Goal: Entertainment & Leisure: Consume media (video, audio)

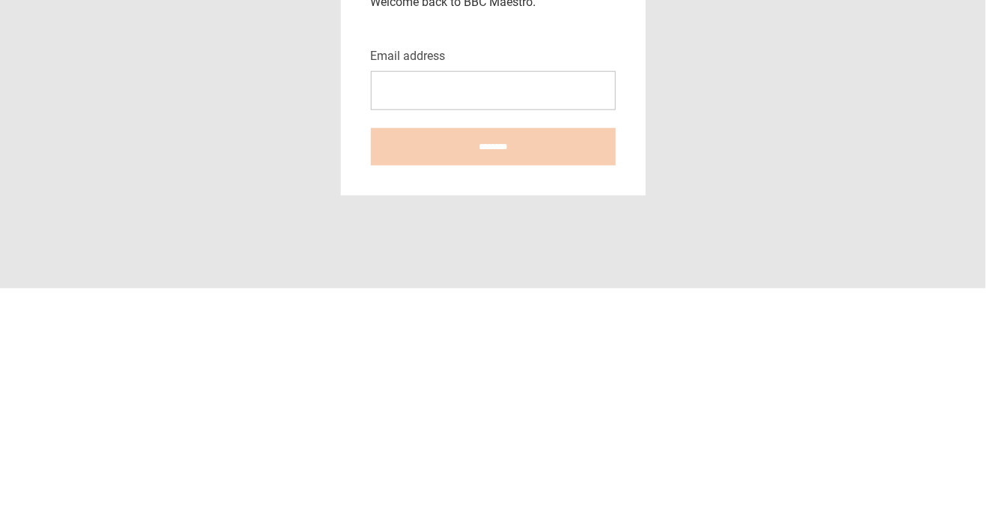
type input "**********"
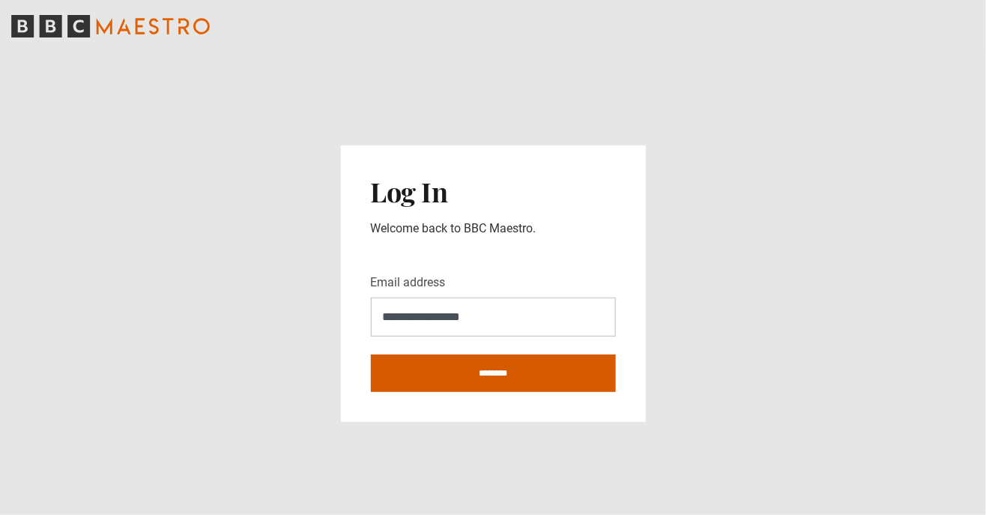
click at [503, 392] on input "********" at bounding box center [493, 372] width 245 height 37
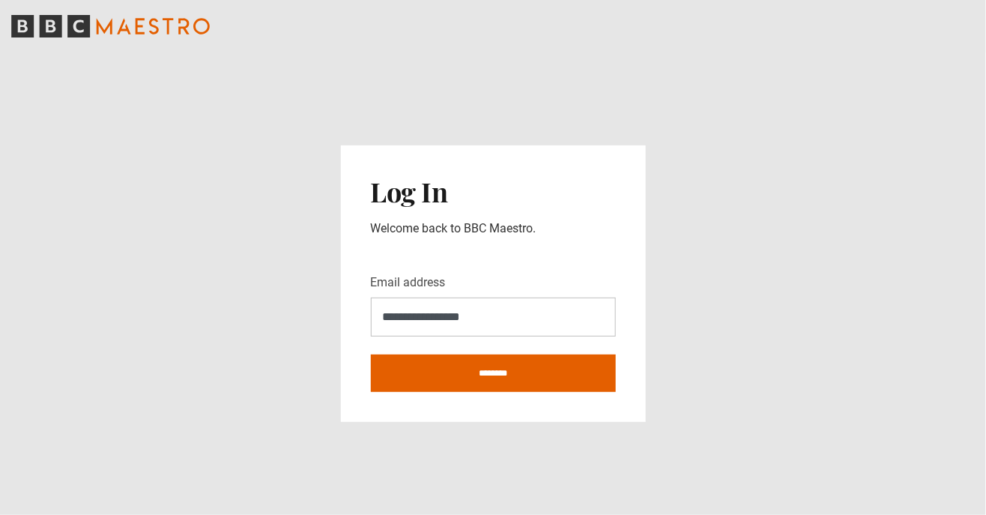
type input "**********"
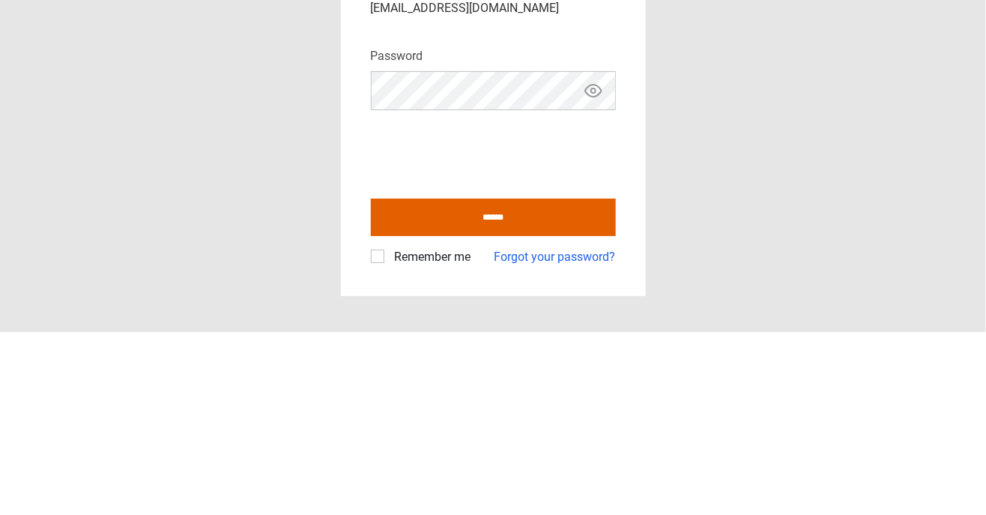
click at [604, 287] on button "Show password" at bounding box center [592, 274] width 25 height 26
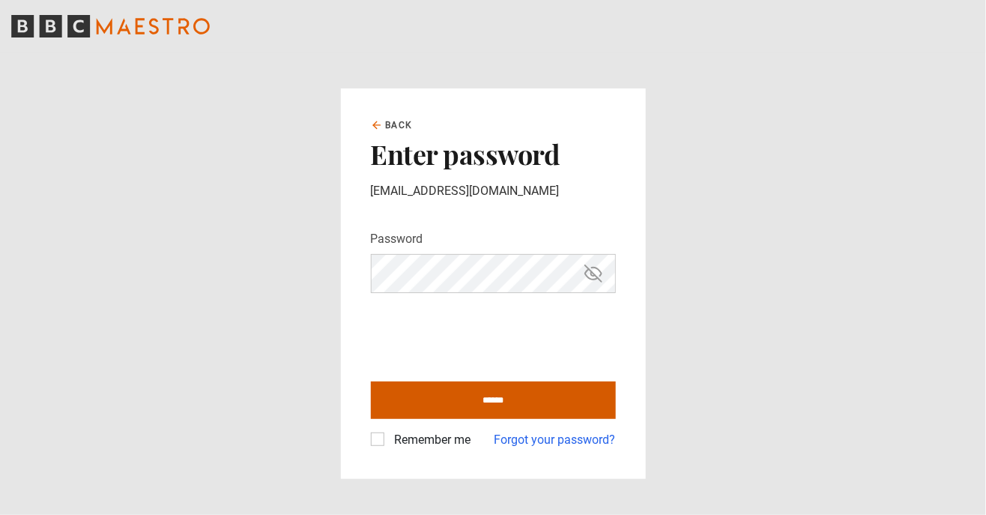
click at [510, 419] on input "******" at bounding box center [493, 399] width 245 height 37
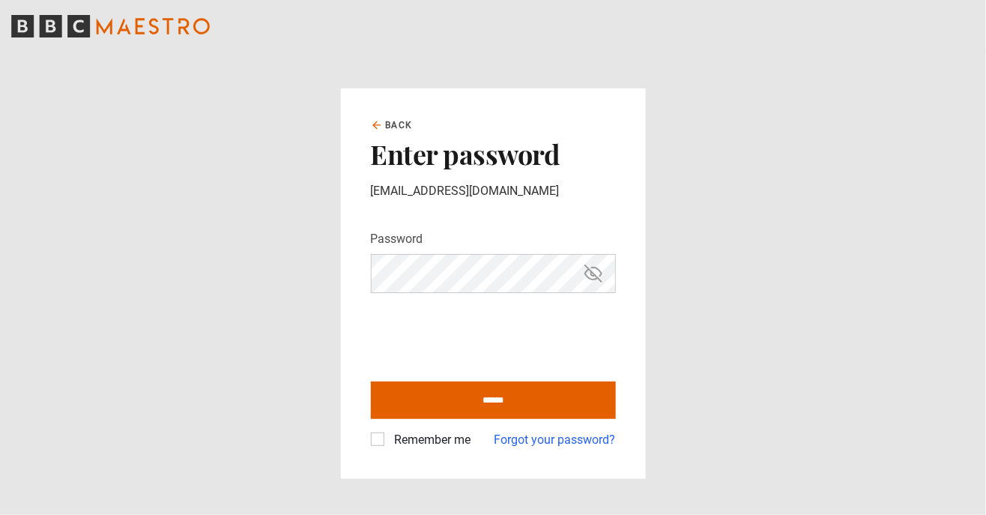
type input "**********"
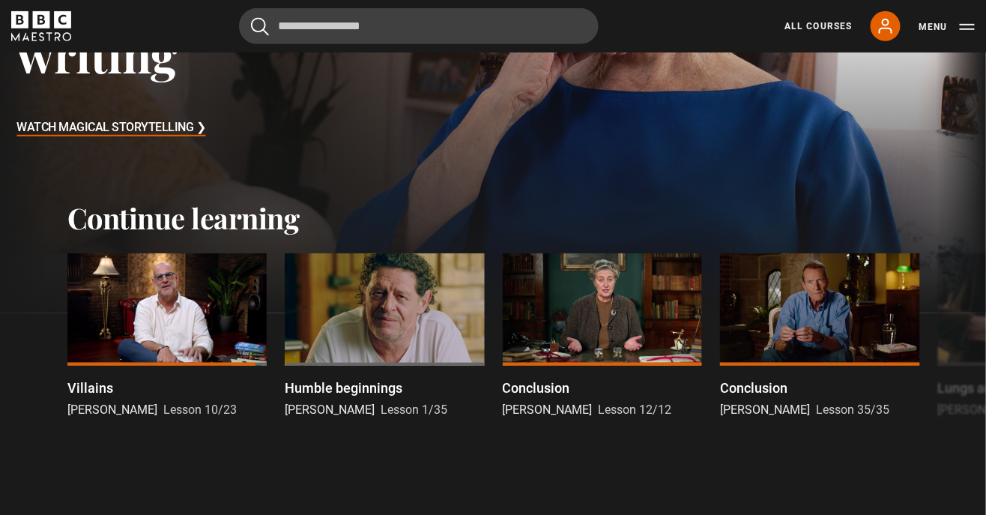
scroll to position [297, 0]
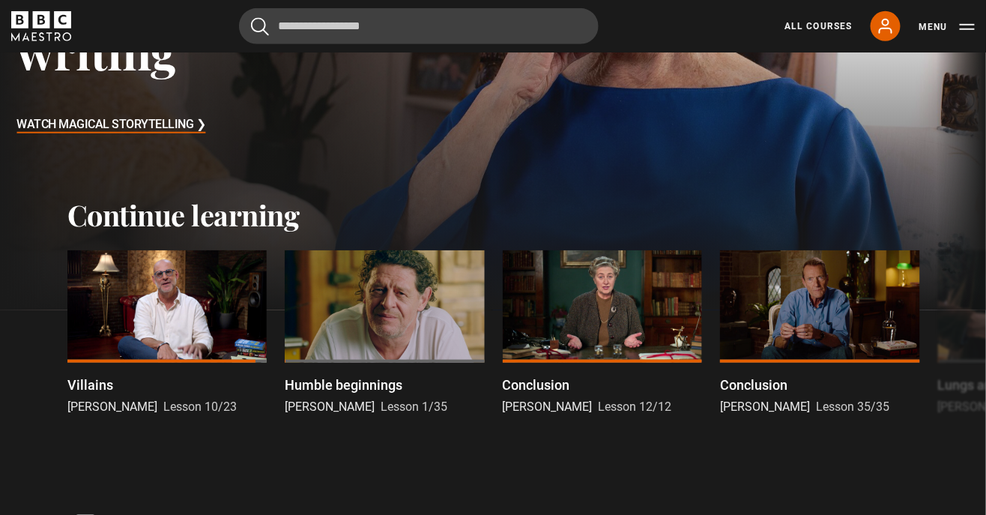
click at [170, 303] on div at bounding box center [166, 306] width 199 height 112
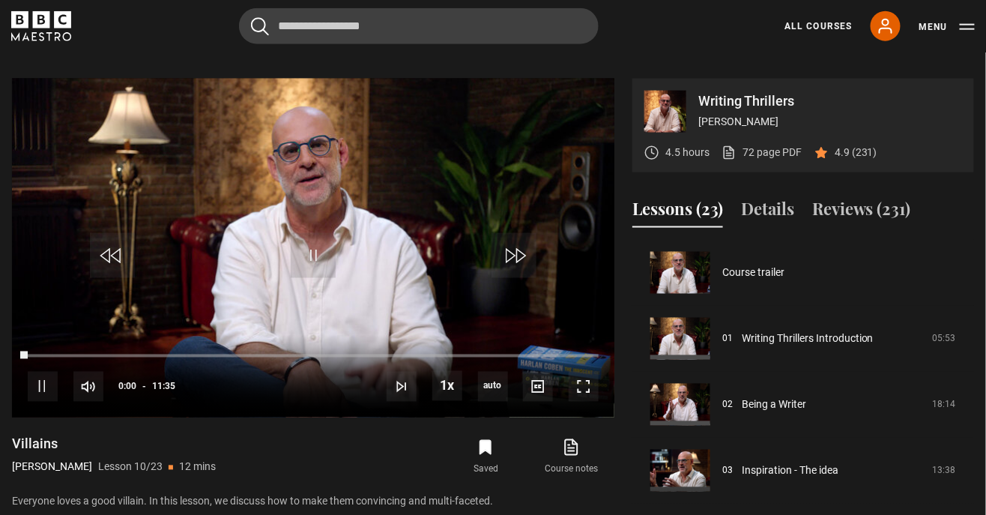
scroll to position [593, 0]
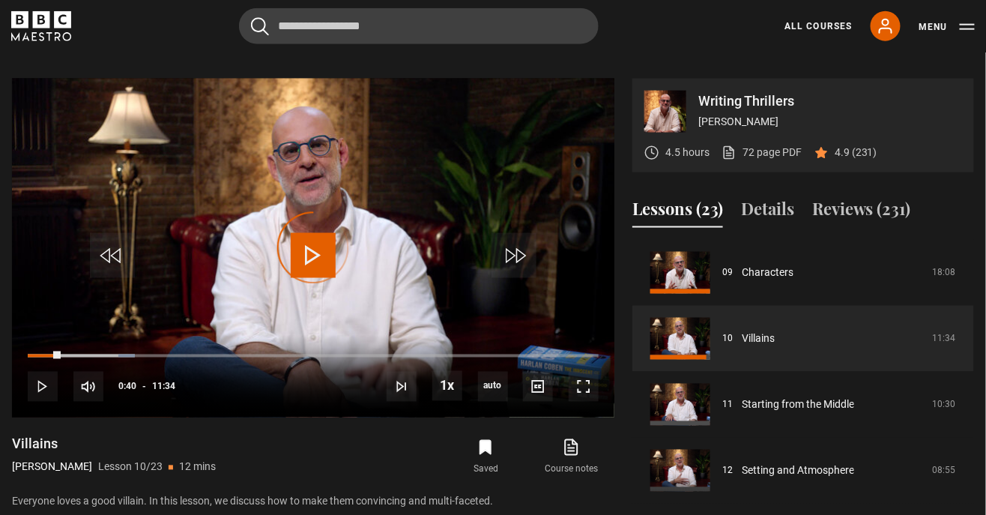
click at [61, 354] on div "00:40" at bounding box center [44, 355] width 33 height 3
click at [157, 335] on div "10s Skip Back 10 seconds Pause 10s Skip Forward 10 seconds Loaded : 43.94% 00:4…" at bounding box center [313, 376] width 602 height 83
click at [165, 354] on div "04:02" at bounding box center [127, 355] width 199 height 3
click at [334, 354] on div "06:12" at bounding box center [181, 355] width 306 height 3
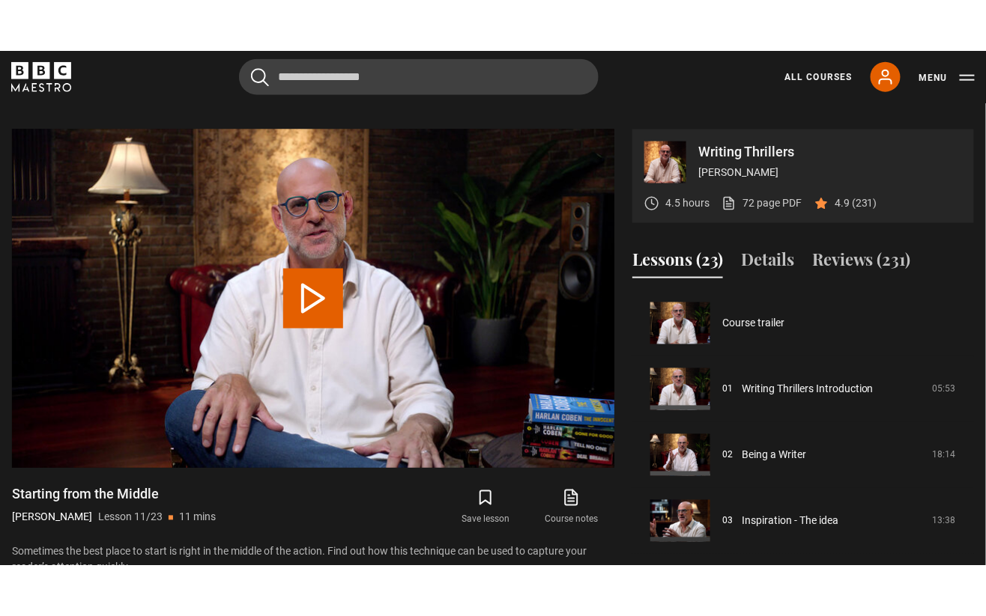
scroll to position [659, 0]
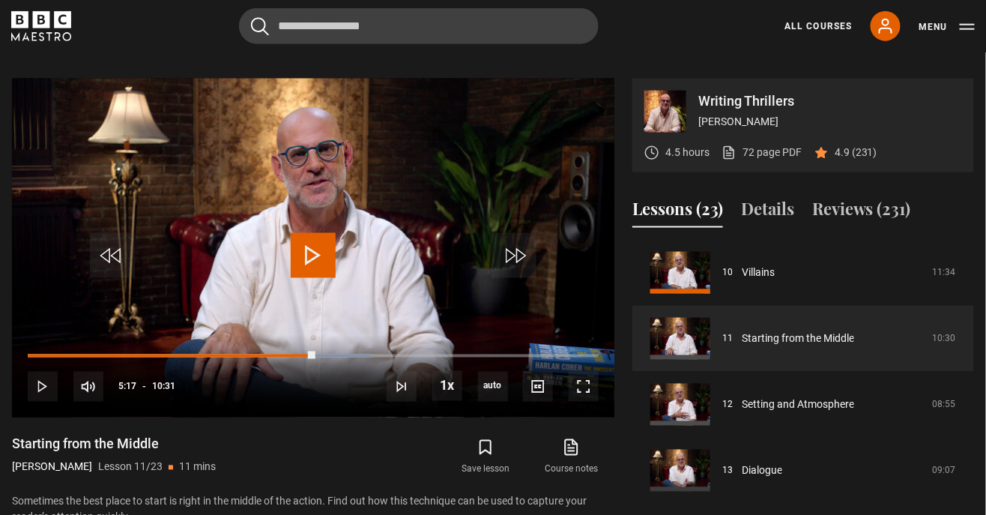
click at [239, 354] on div "Loaded : 60.22%" at bounding box center [200, 355] width 344 height 3
click at [200, 354] on div "03:55" at bounding box center [134, 355] width 213 height 3
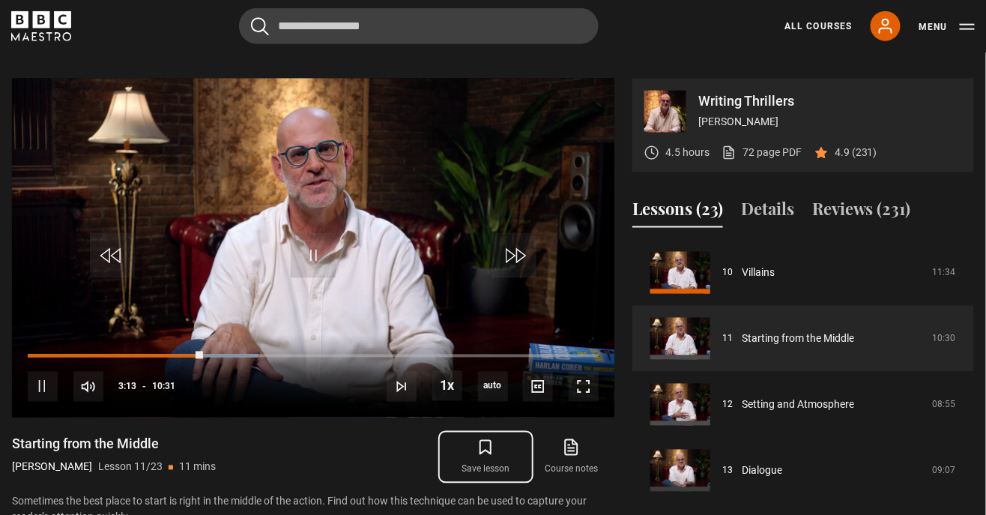
click at [491, 440] on icon "submit" at bounding box center [485, 446] width 10 height 13
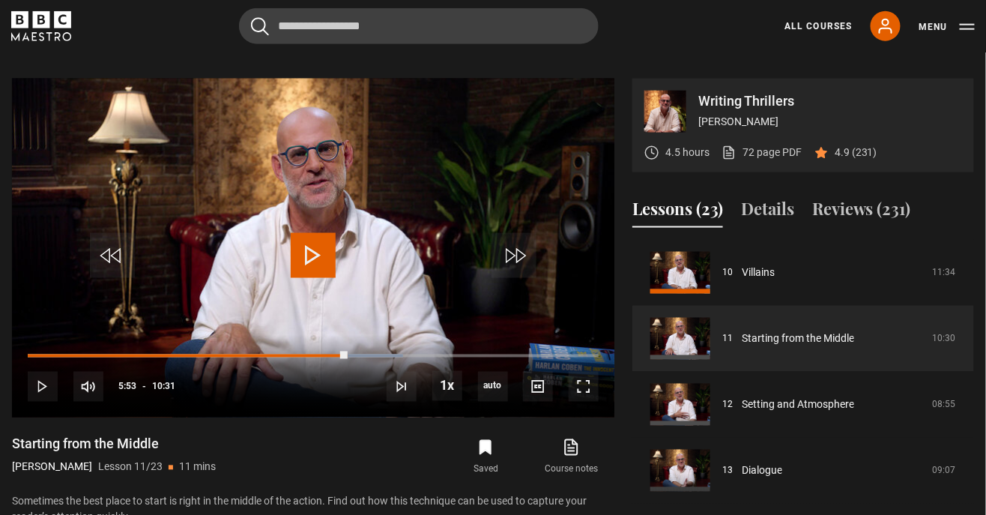
click at [321, 354] on div "05:53" at bounding box center [188, 355] width 320 height 3
click at [267, 354] on div "05:26" at bounding box center [176, 355] width 296 height 3
click at [295, 354] on div "05:36" at bounding box center [180, 355] width 305 height 3
click at [307, 354] on div "05:09" at bounding box center [187, 355] width 318 height 3
click at [594, 391] on div "10s Skip Back 10 seconds Pause 10s Skip Forward 10 seconds Loaded : 67.35% 05:0…" at bounding box center [313, 376] width 602 height 83
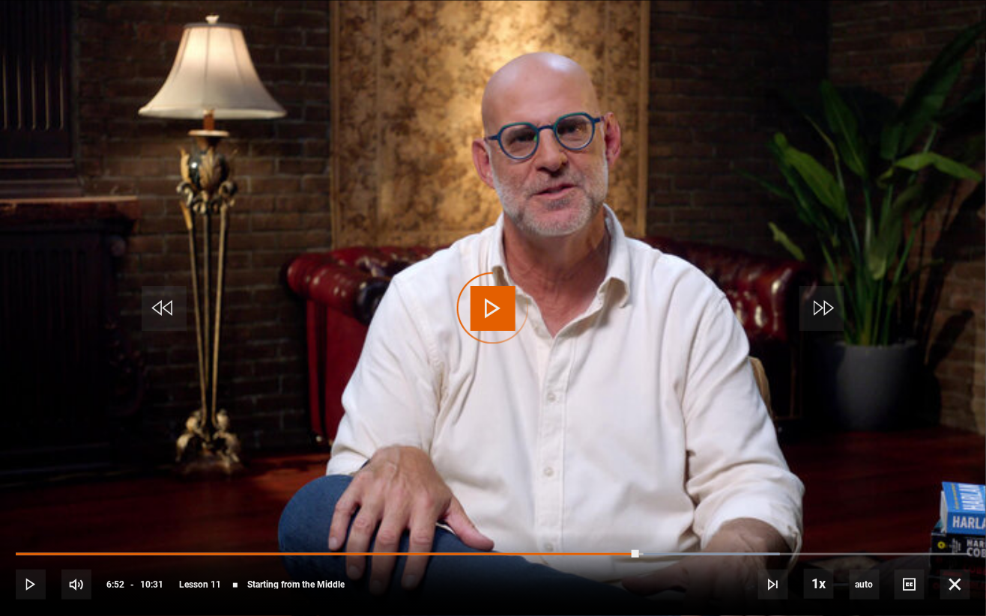
click at [639, 514] on div "06:52" at bounding box center [328, 554] width 624 height 3
click at [813, 514] on div "Loaded : 95.88% 06:52 09:05" at bounding box center [493, 562] width 954 height 2
click at [783, 514] on div "08:27" at bounding box center [399, 554] width 767 height 3
click at [792, 514] on div "08:33" at bounding box center [404, 554] width 776 height 3
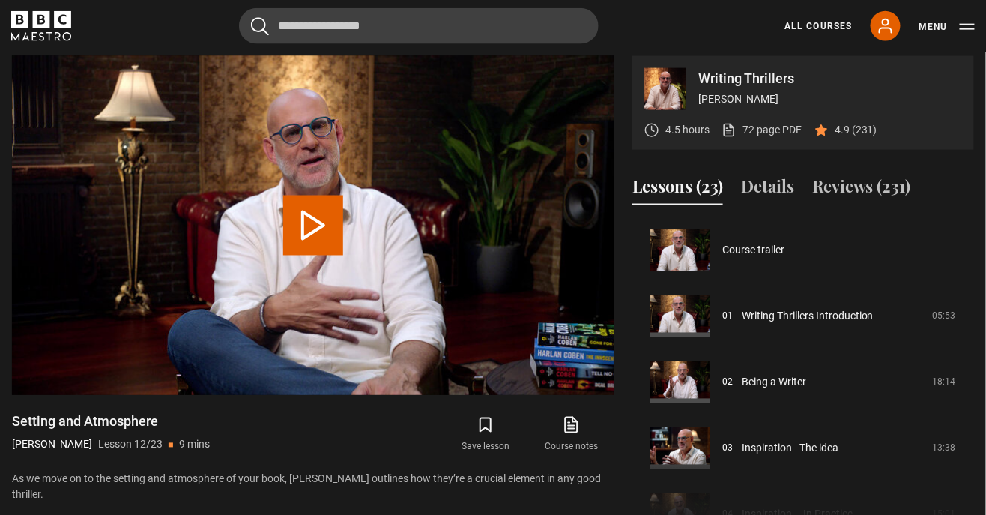
scroll to position [725, 0]
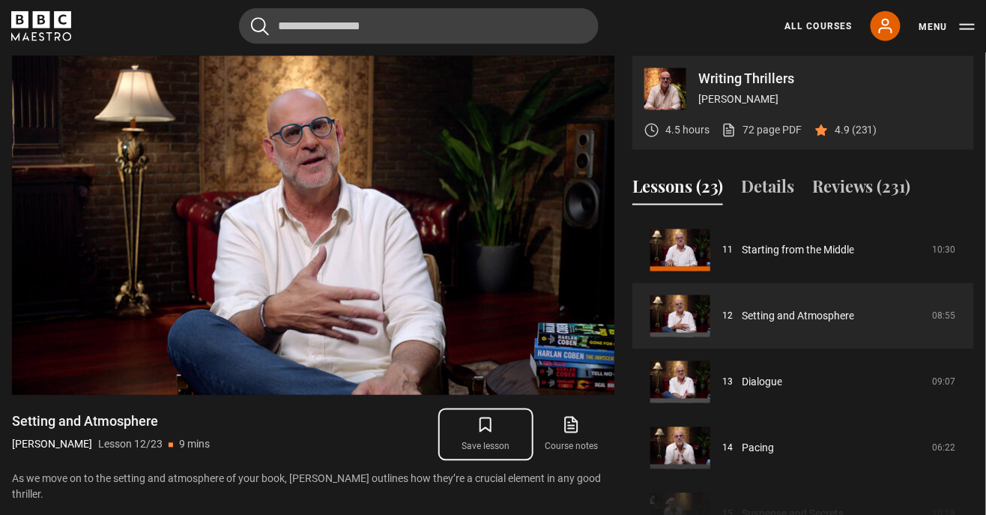
click at [482, 416] on icon "submit" at bounding box center [485, 425] width 18 height 18
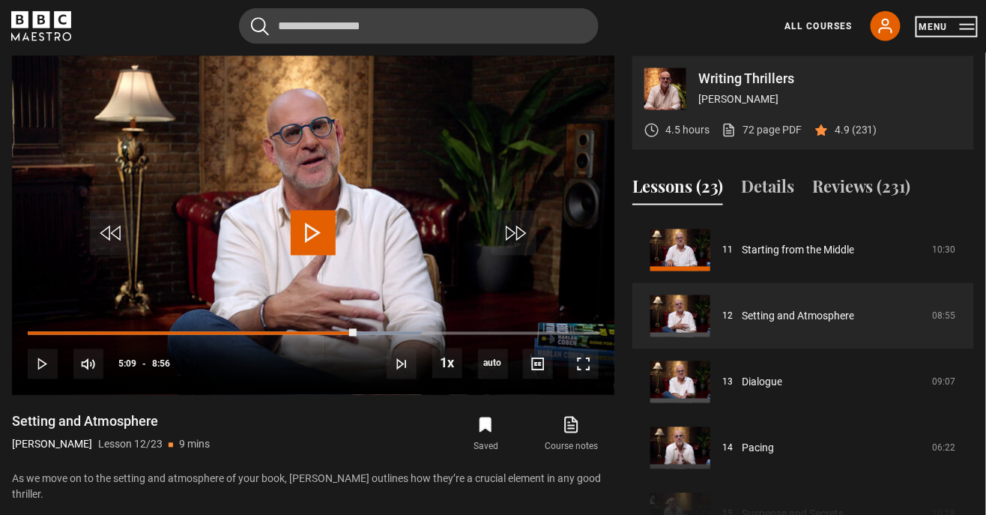
click at [945, 30] on button "Menu" at bounding box center [946, 26] width 56 height 15
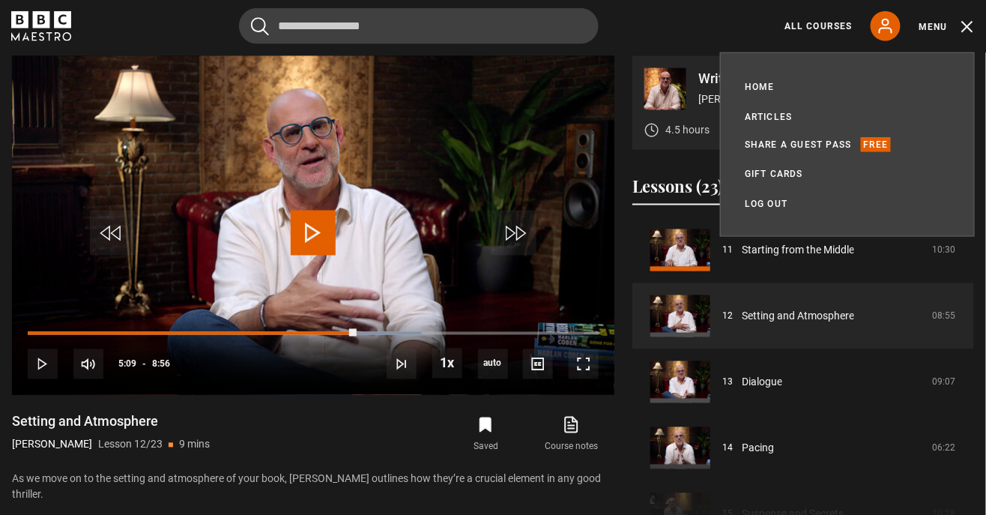
click at [755, 210] on link "Log out" at bounding box center [765, 203] width 43 height 15
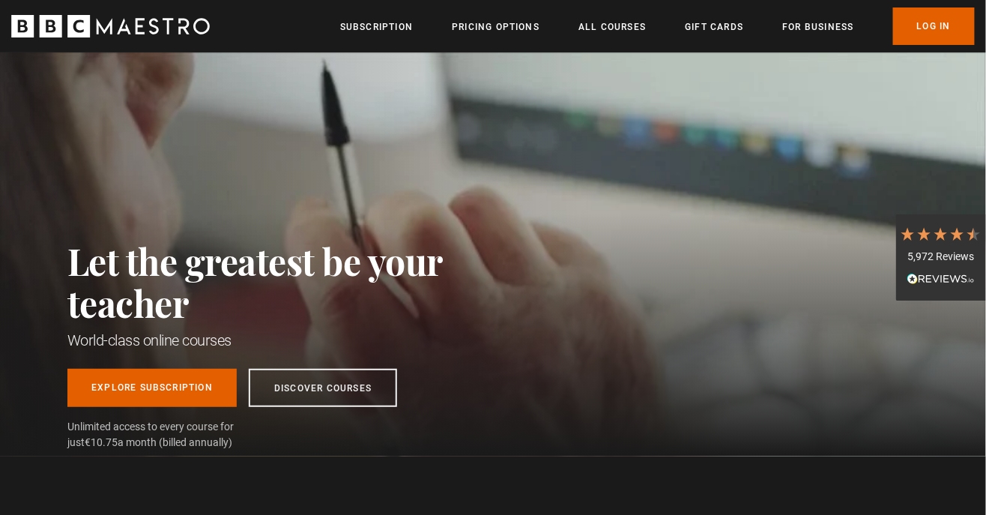
scroll to position [0, 3335]
